Goal: Check status: Check status

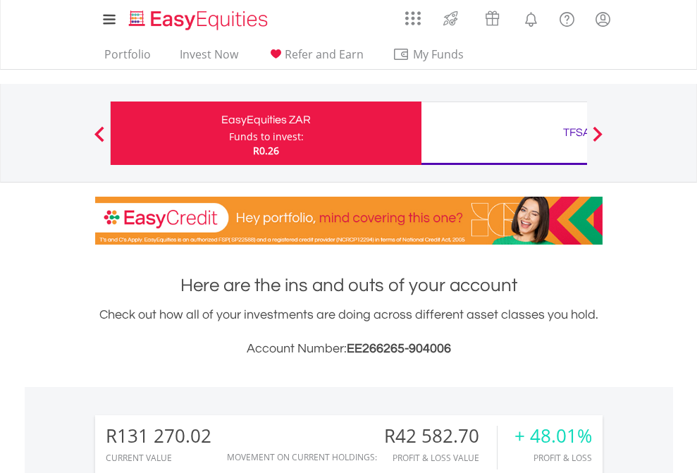
scroll to position [135, 221]
click at [229, 133] on div "Funds to invest:" at bounding box center [266, 137] width 75 height 14
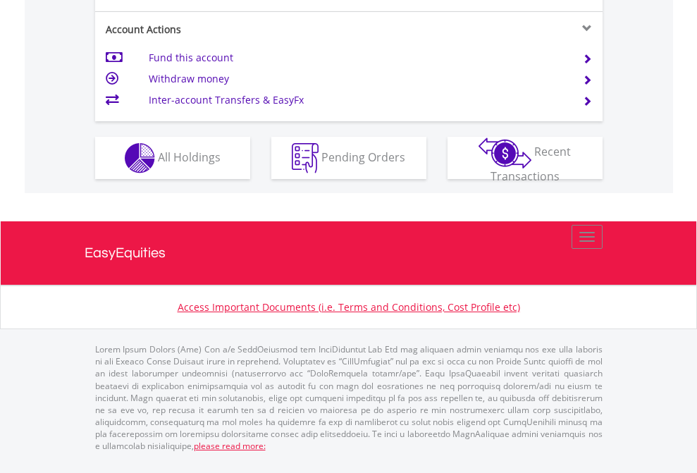
scroll to position [1380, 0]
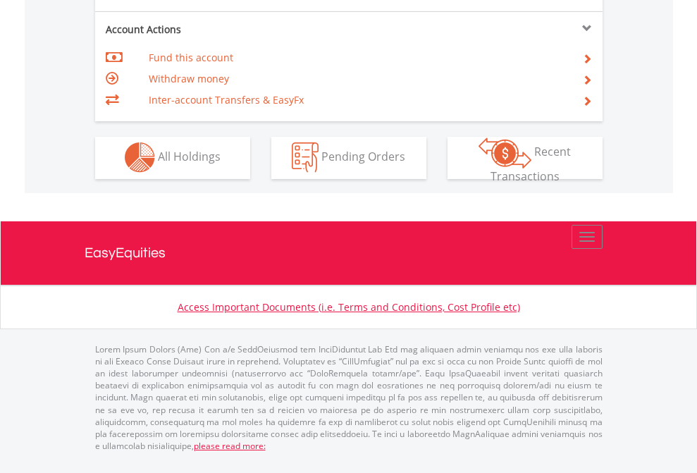
scroll to position [1202, 0]
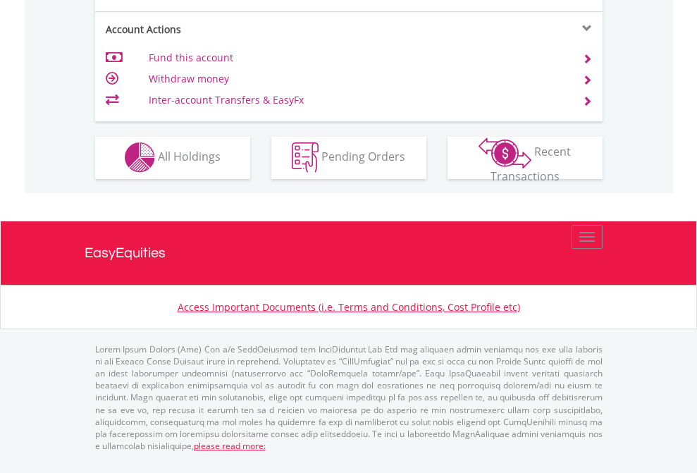
scroll to position [1319, 0]
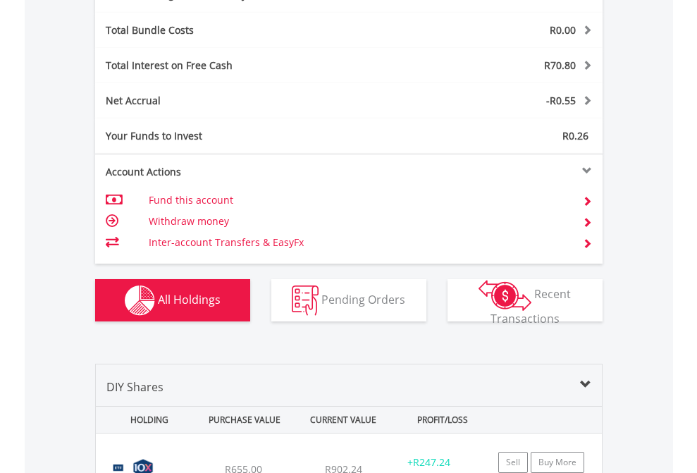
scroll to position [1681, 0]
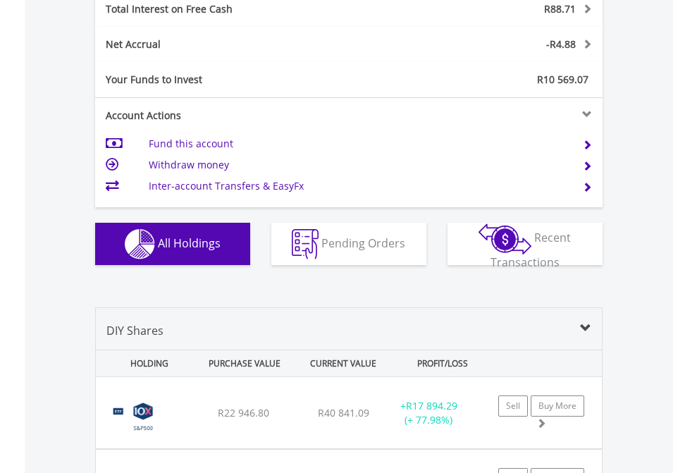
scroll to position [1625, 0]
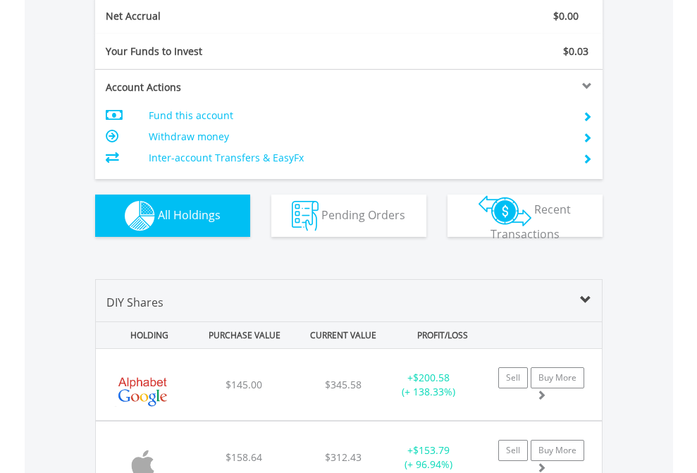
scroll to position [1597, 0]
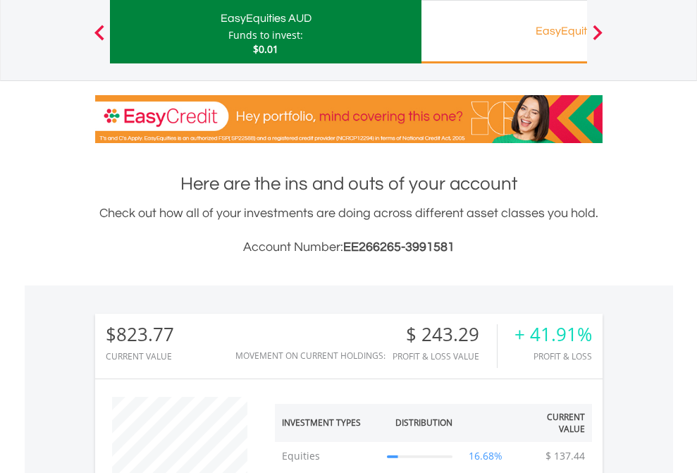
scroll to position [135, 221]
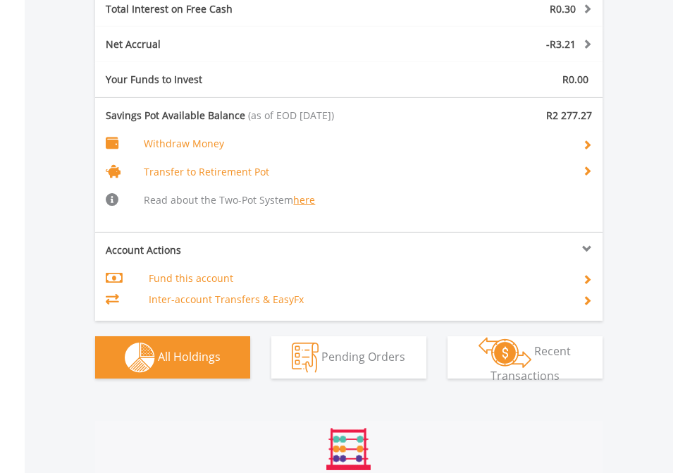
scroll to position [1707, 0]
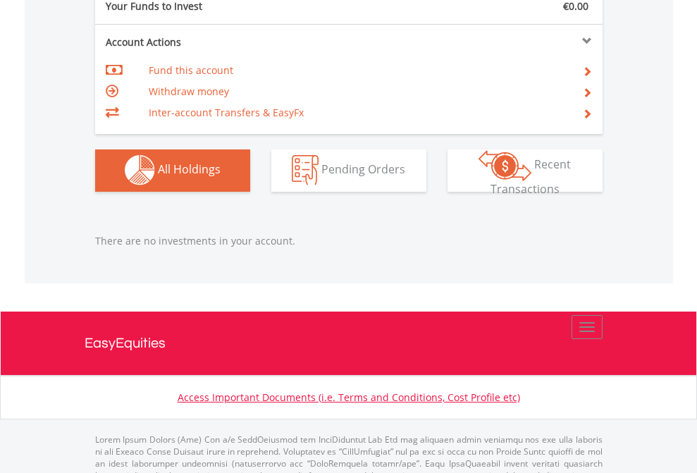
scroll to position [1396, 0]
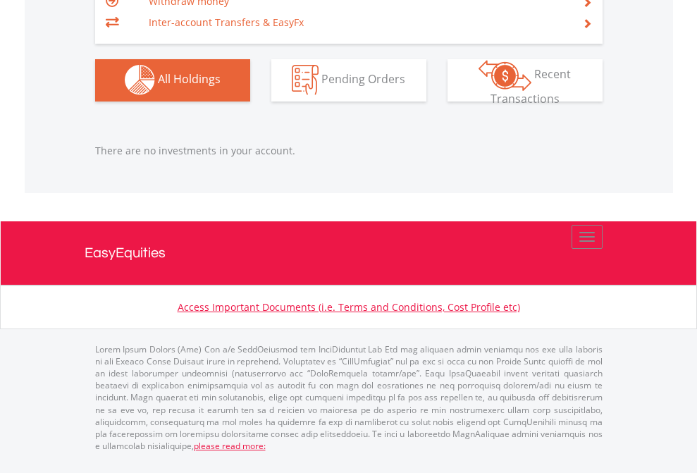
click div "EasyEquities GBP"
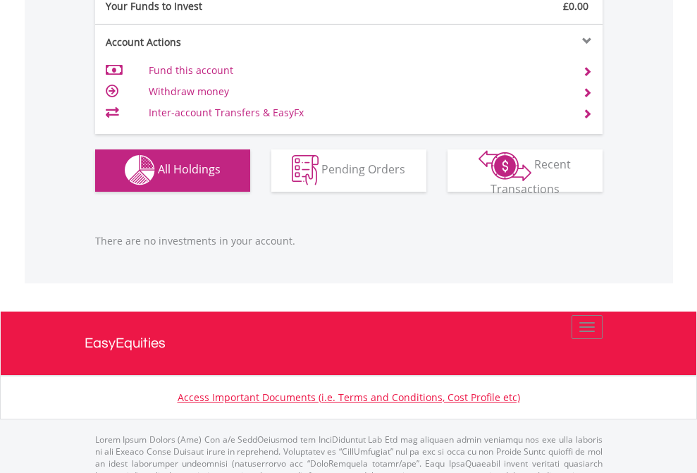
scroll to position [1396, 0]
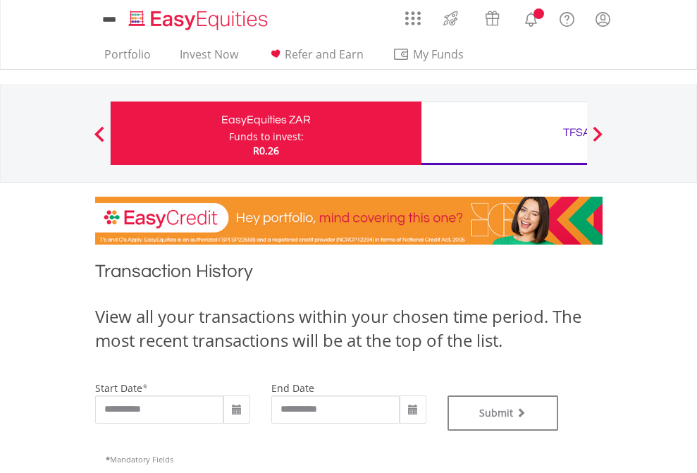
type input "**********"
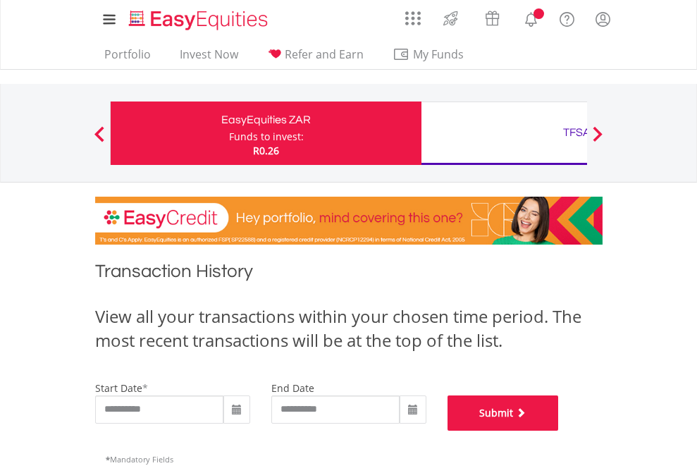
click at [559, 431] on button "Submit" at bounding box center [503, 413] width 111 height 35
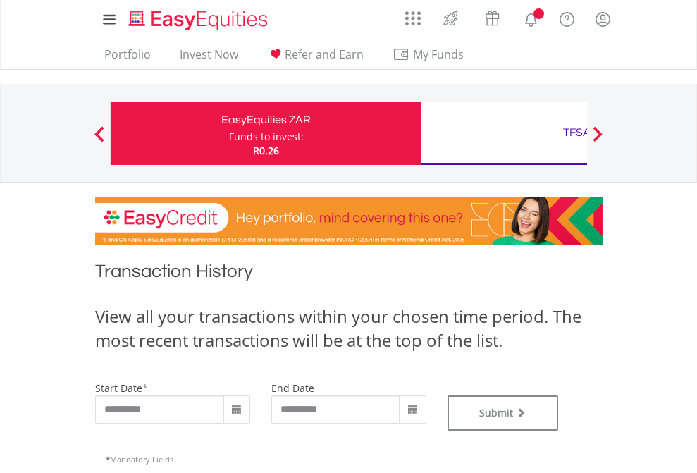
click at [504, 133] on div "TFSA" at bounding box center [577, 133] width 294 height 20
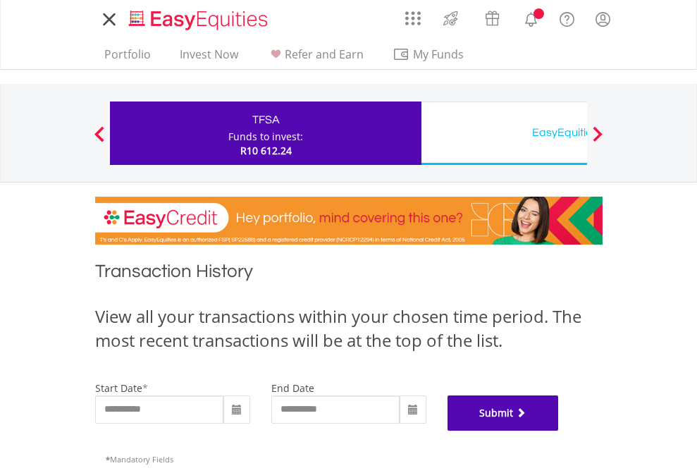
click at [559, 431] on button "Submit" at bounding box center [503, 413] width 111 height 35
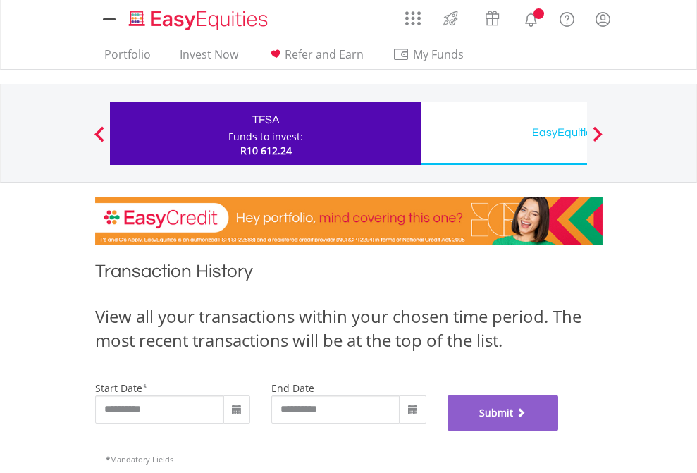
scroll to position [572, 0]
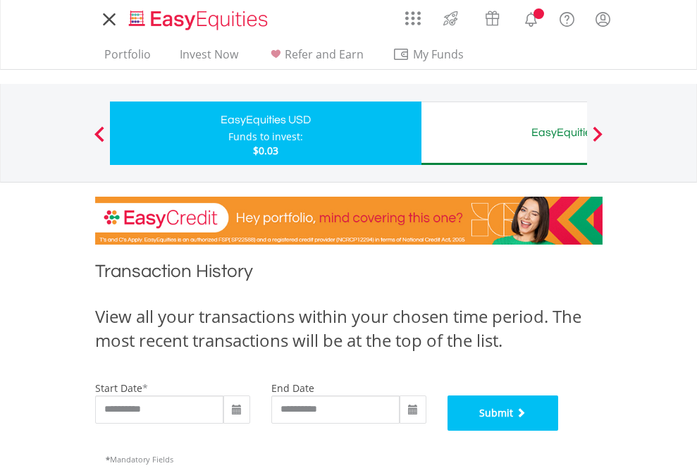
click at [559, 431] on button "Submit" at bounding box center [503, 413] width 111 height 35
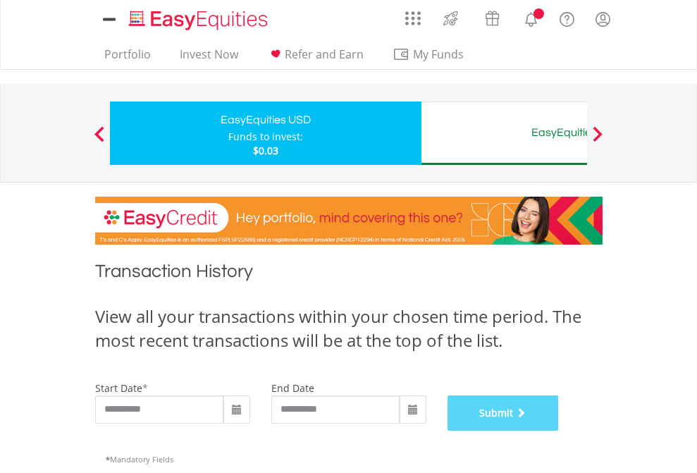
scroll to position [572, 0]
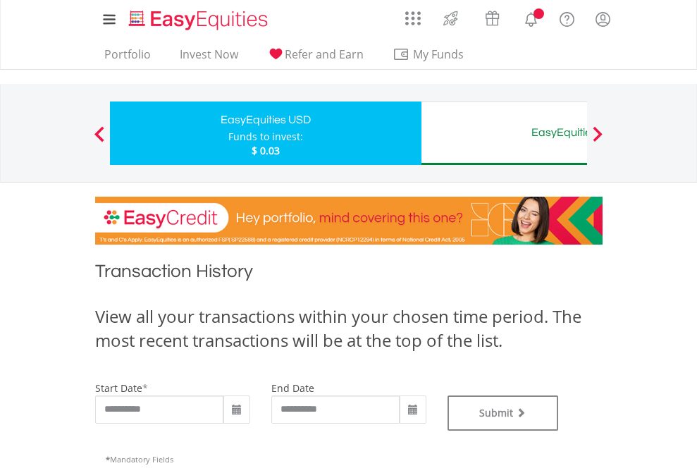
click at [504, 133] on div "EasyEquities AUD" at bounding box center [577, 133] width 294 height 20
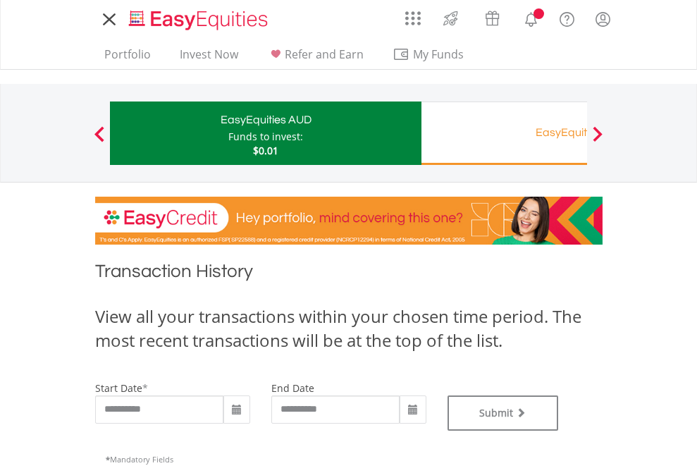
type input "**********"
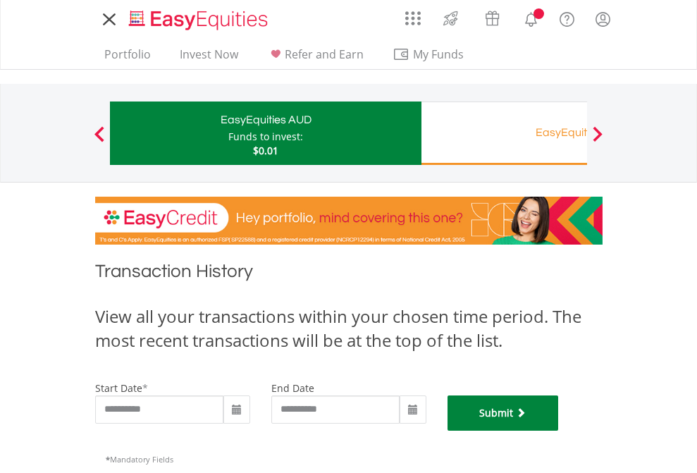
click at [559, 431] on button "Submit" at bounding box center [503, 413] width 111 height 35
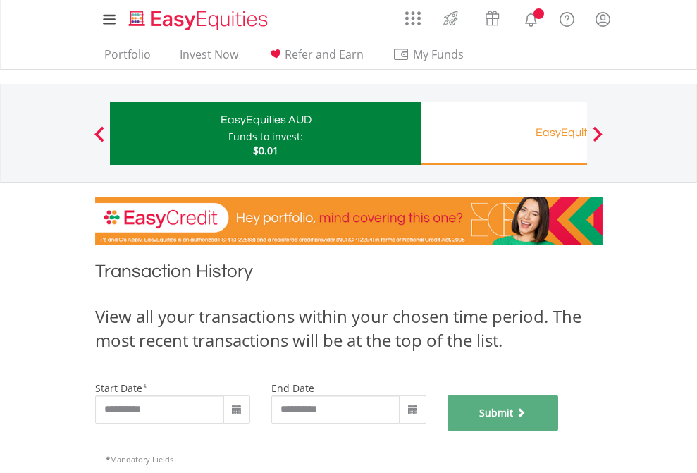
scroll to position [572, 0]
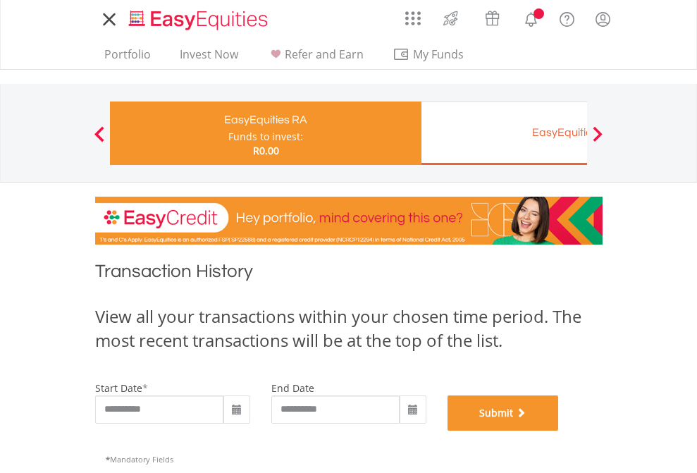
click at [559, 431] on button "Submit" at bounding box center [503, 413] width 111 height 35
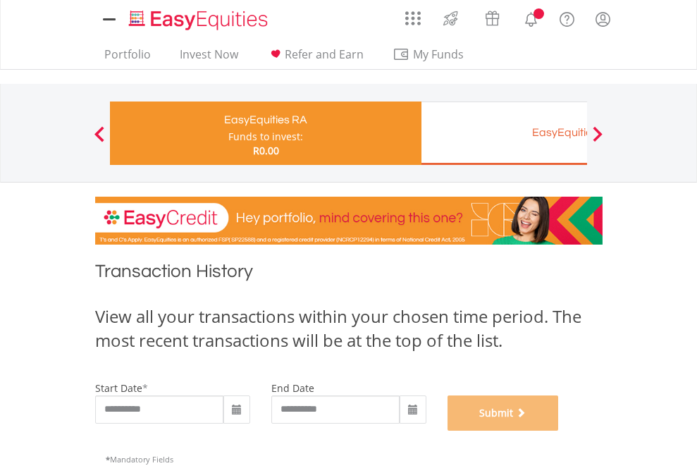
scroll to position [572, 0]
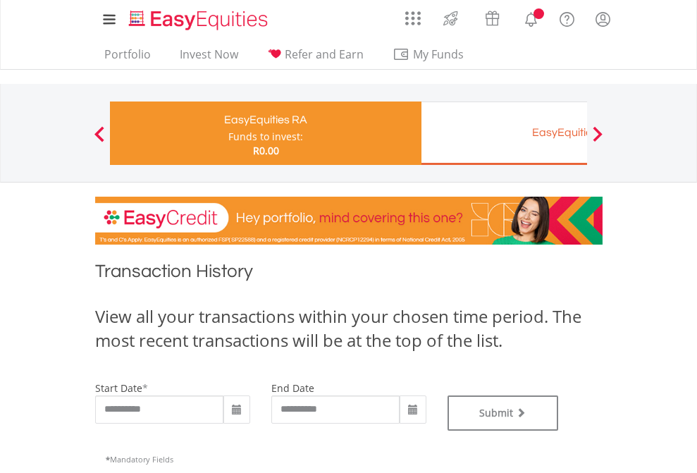
click at [504, 133] on div "EasyEquities EUR" at bounding box center [577, 133] width 294 height 20
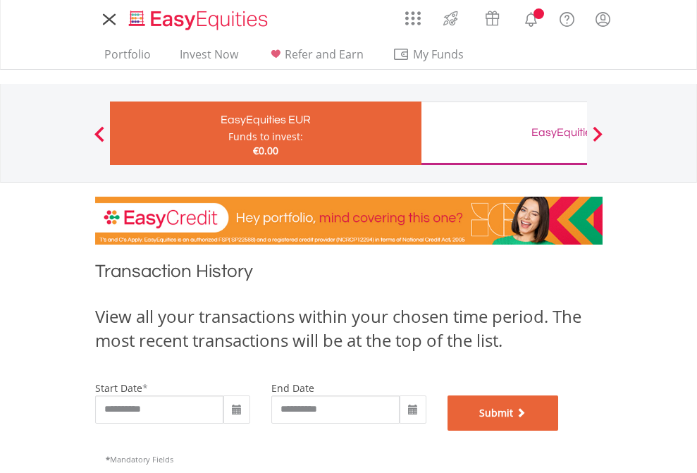
click at [559, 431] on button "Submit" at bounding box center [503, 413] width 111 height 35
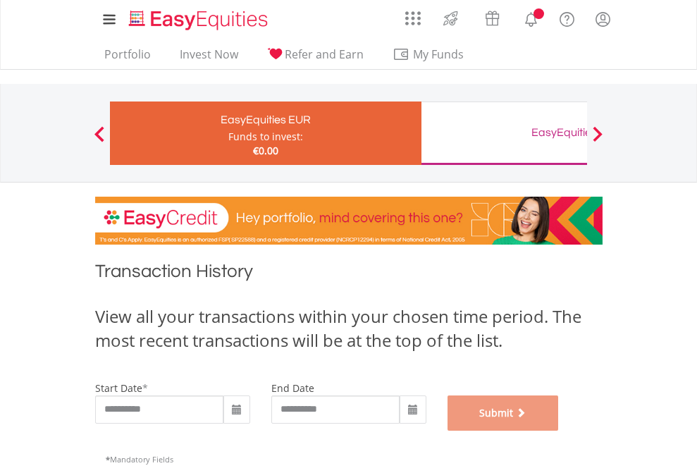
scroll to position [572, 0]
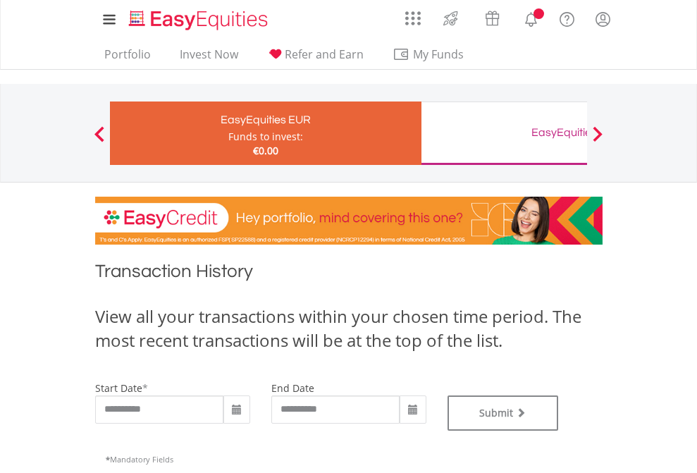
click at [504, 133] on div "EasyEquities GBP" at bounding box center [577, 133] width 294 height 20
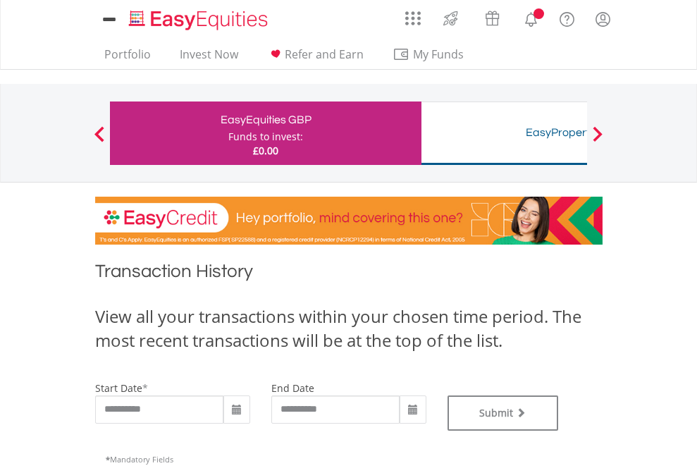
type input "**********"
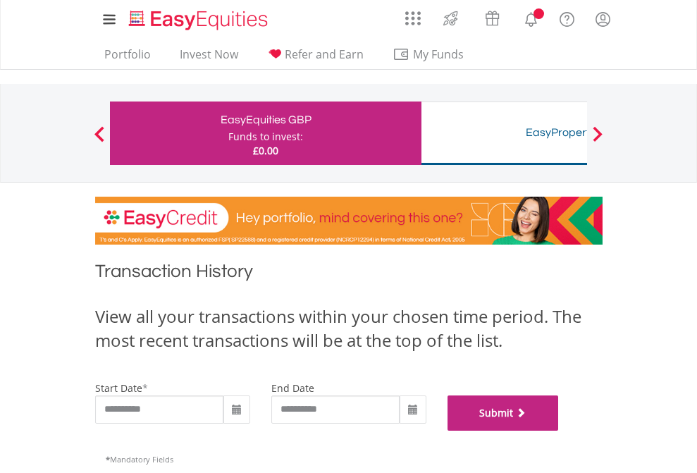
click at [559, 431] on button "Submit" at bounding box center [503, 413] width 111 height 35
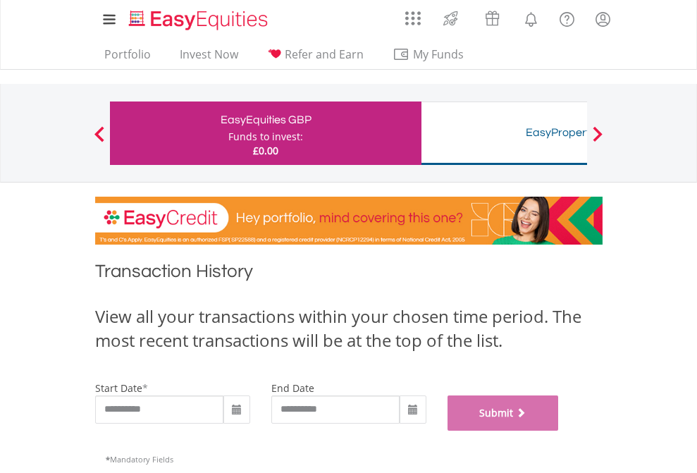
scroll to position [572, 0]
